Goal: Find specific page/section: Find specific page/section

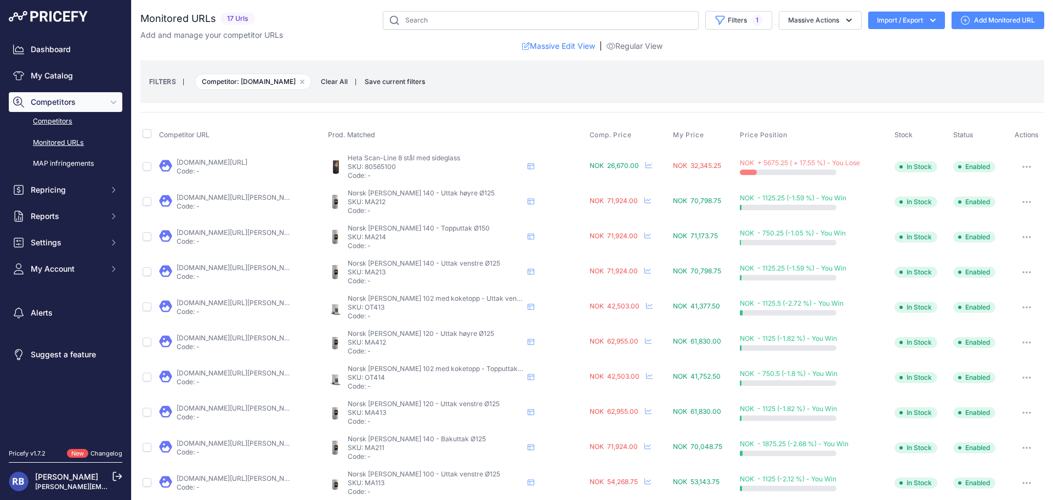
click at [73, 125] on link "Competitors" at bounding box center [66, 121] width 114 height 19
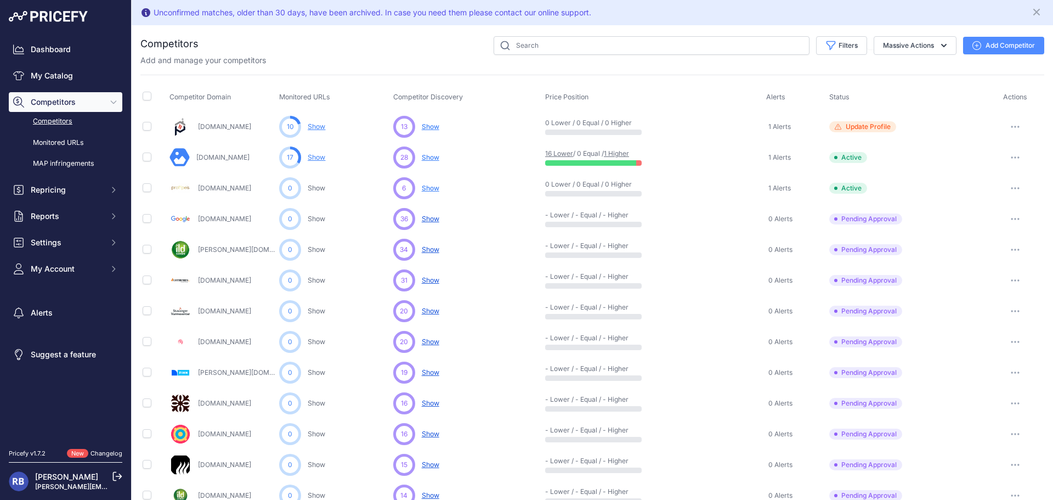
click at [319, 154] on link "Show" at bounding box center [317, 157] width 18 height 8
